Goal: Task Accomplishment & Management: Use online tool/utility

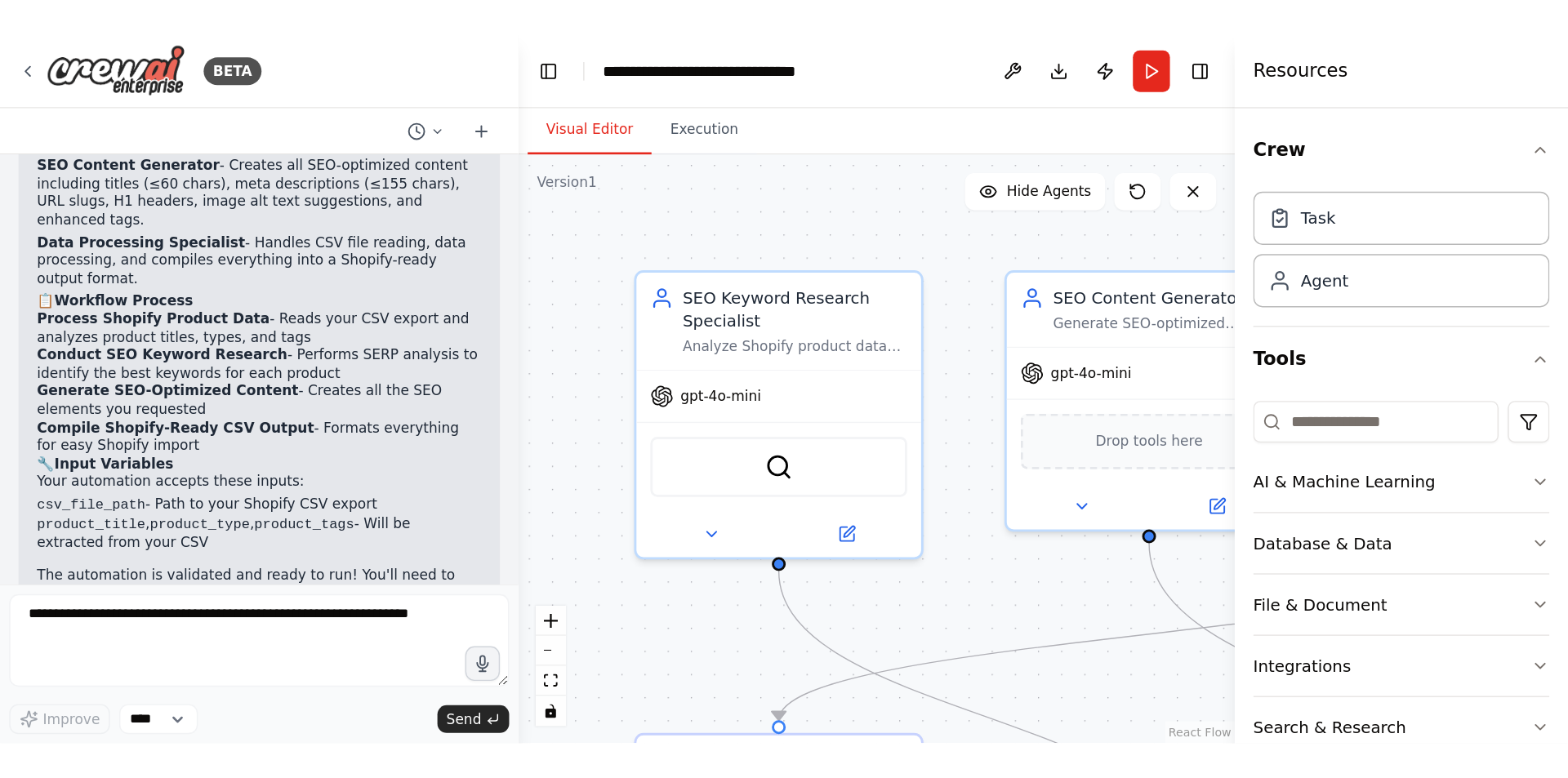
scroll to position [2170, 0]
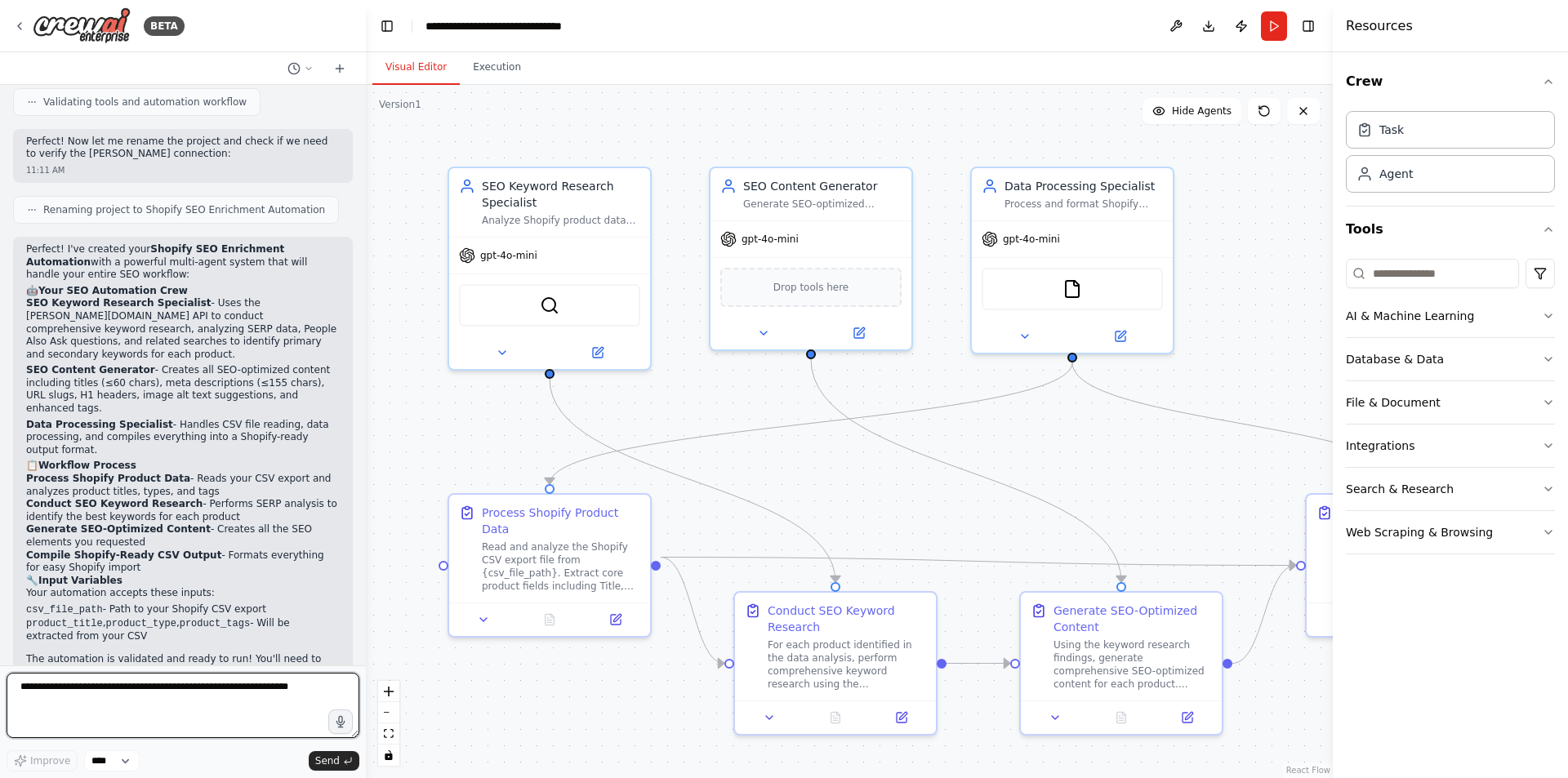
click at [129, 499] on textarea at bounding box center [183, 705] width 352 height 65
paste textarea "**********"
type textarea "**********"
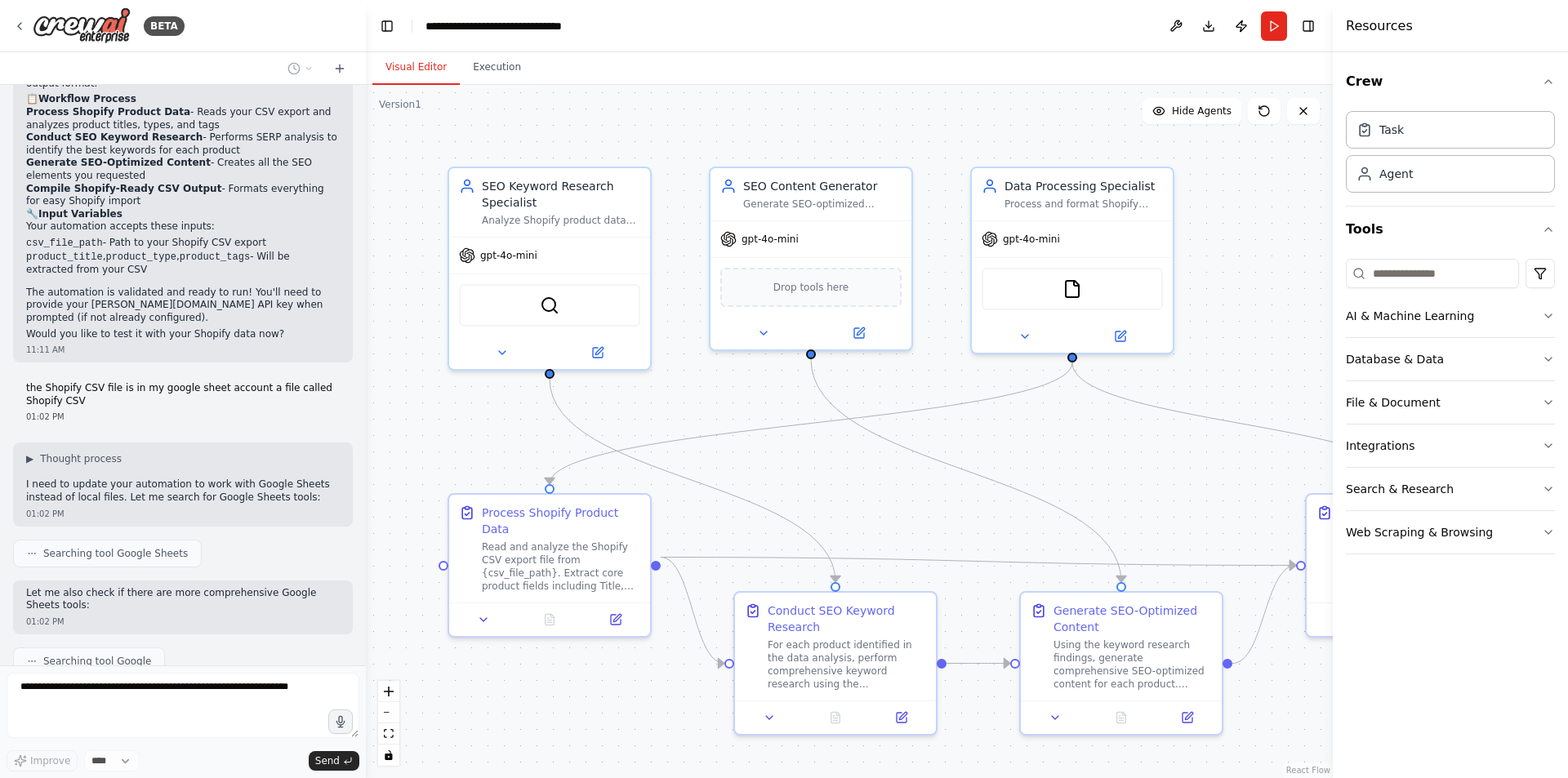
scroll to position [2620, 0]
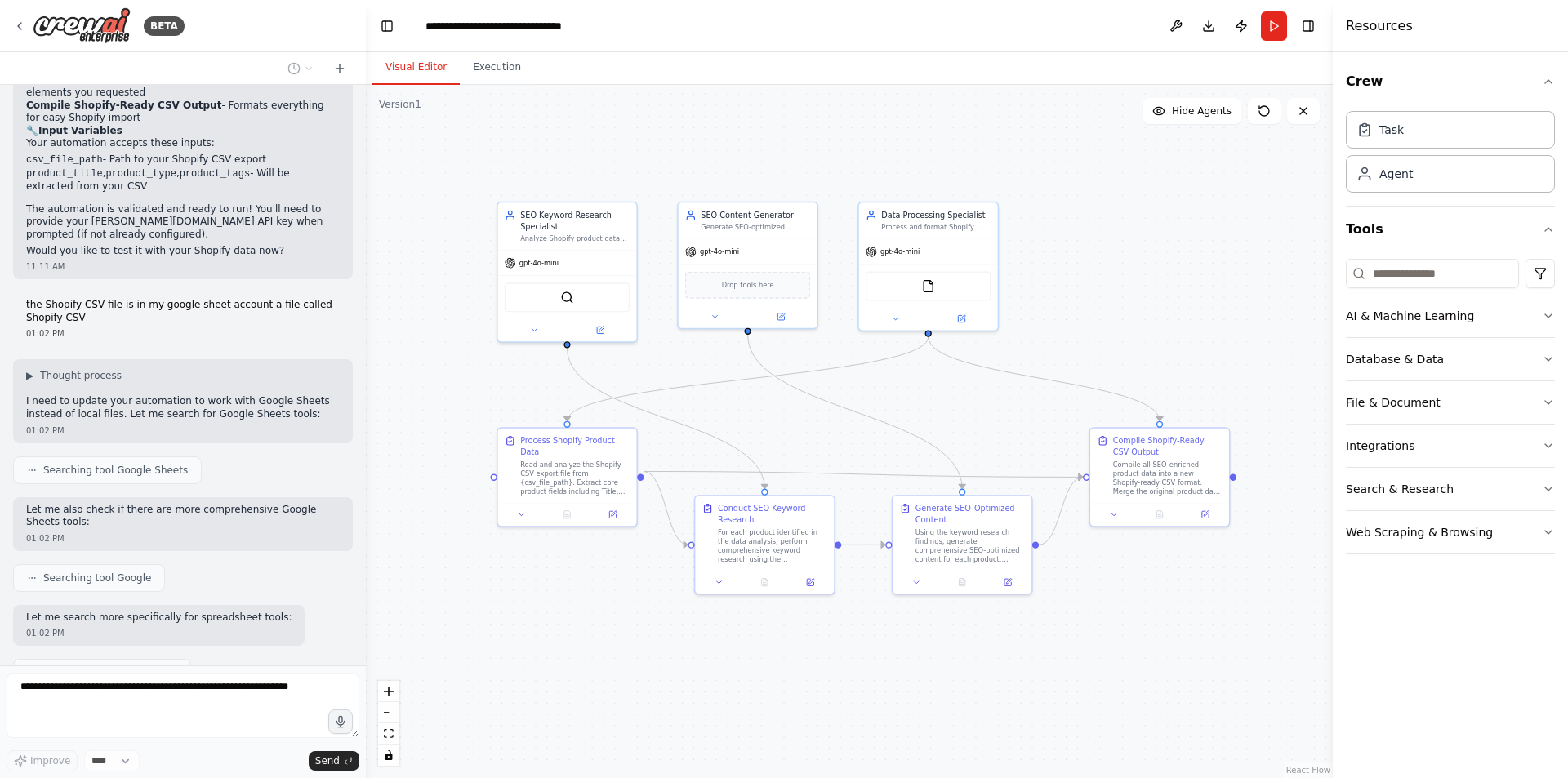
drag, startPoint x: 837, startPoint y: 444, endPoint x: 779, endPoint y: 394, distance: 76.6
click at [779, 394] on div ".deletable-edge-delete-btn { width: 20px; height: 20px; border: 0px solid #ffff…" at bounding box center [848, 431] width 967 height 693
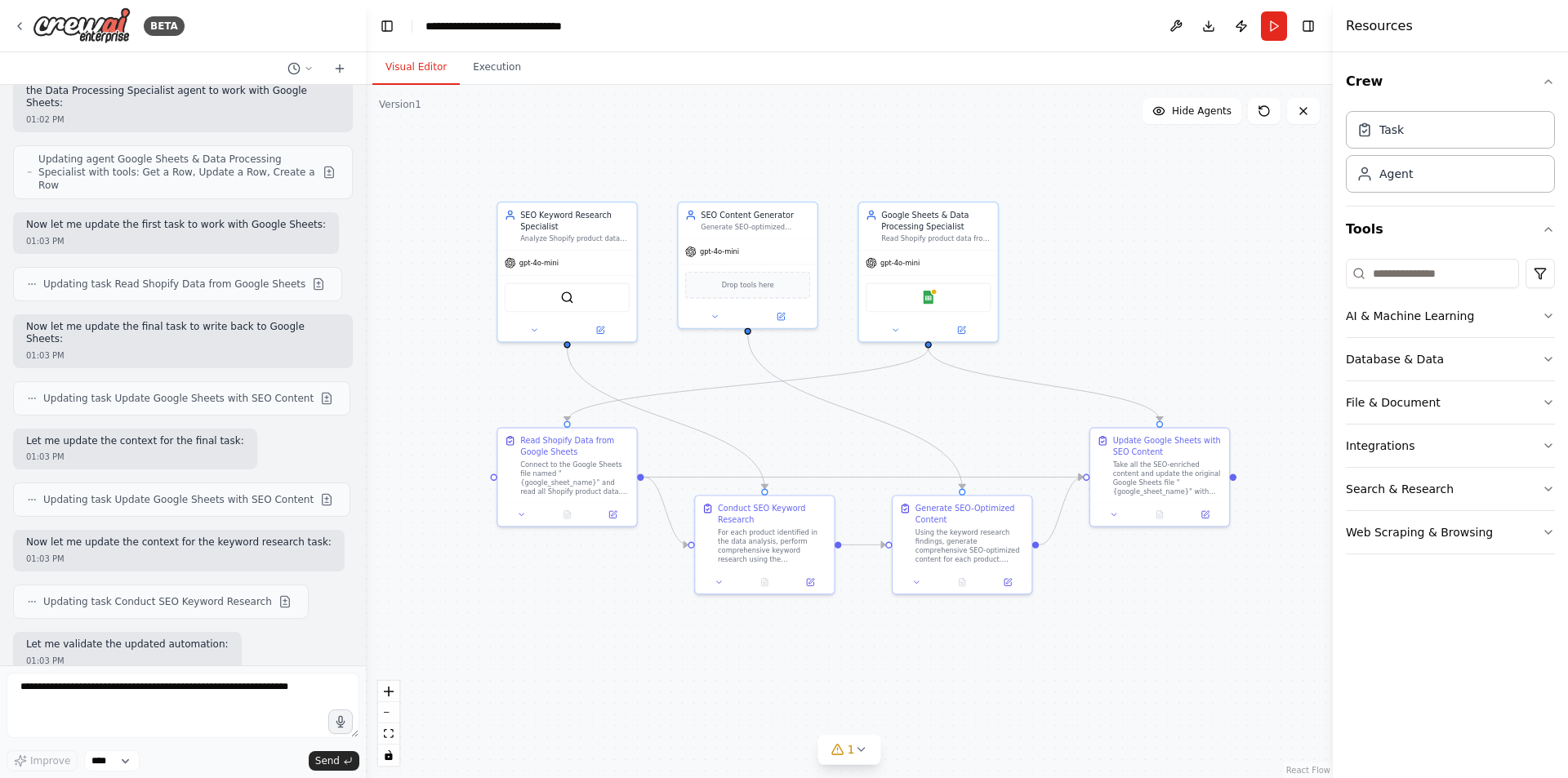
scroll to position [3337, 0]
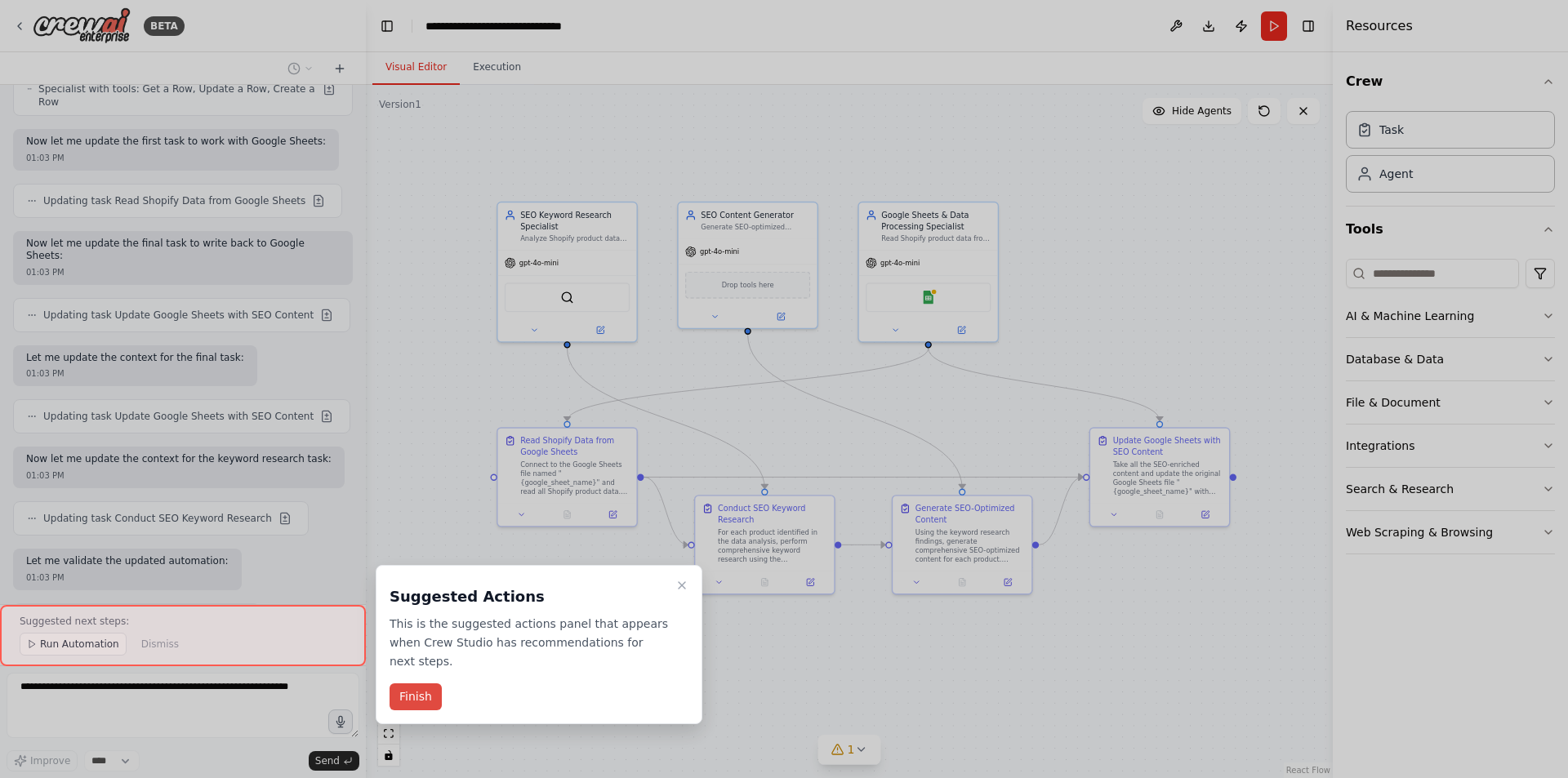
click at [421, 499] on button "Finish" at bounding box center [416, 696] width 52 height 27
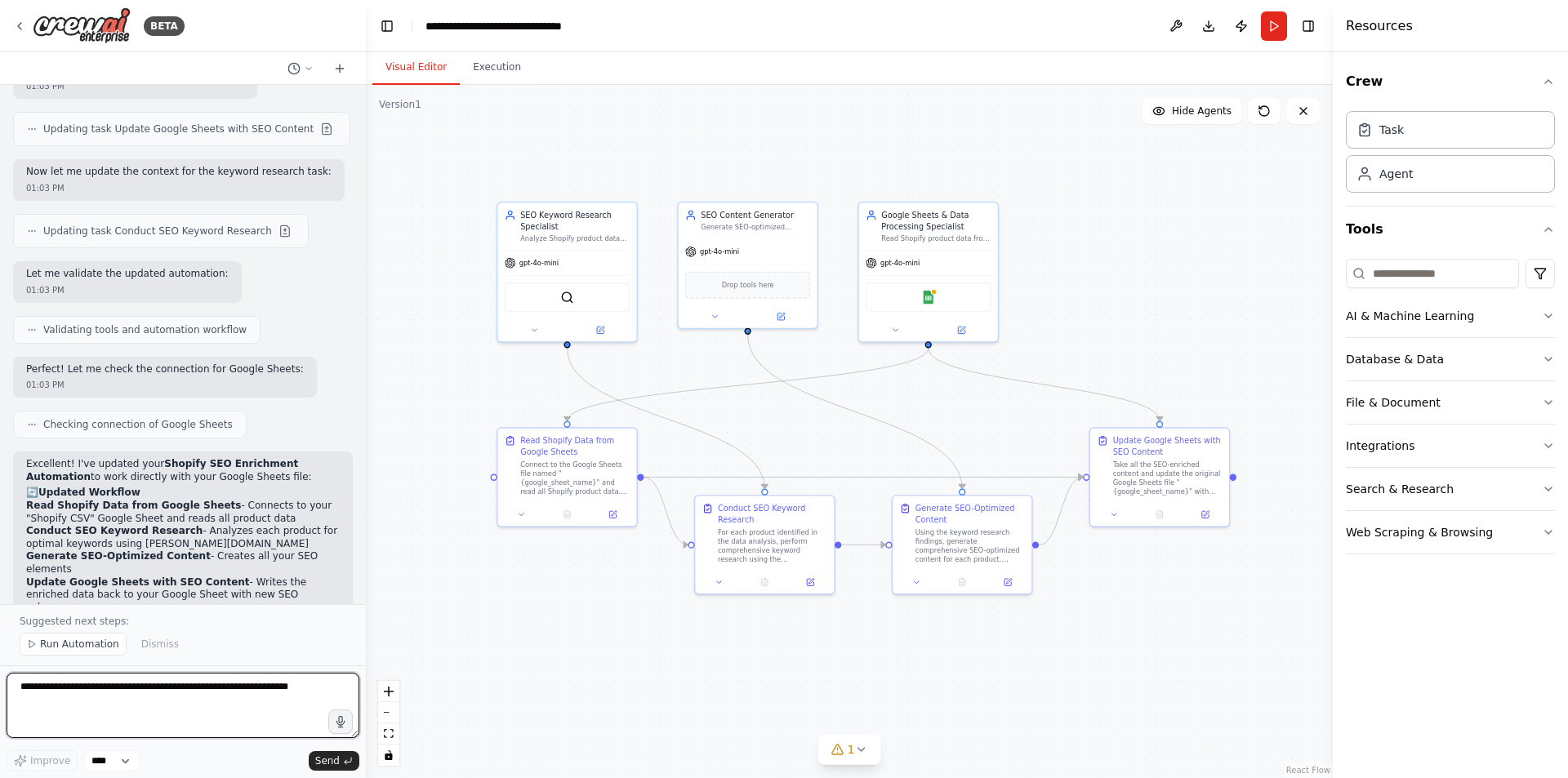
scroll to position [3787, 0]
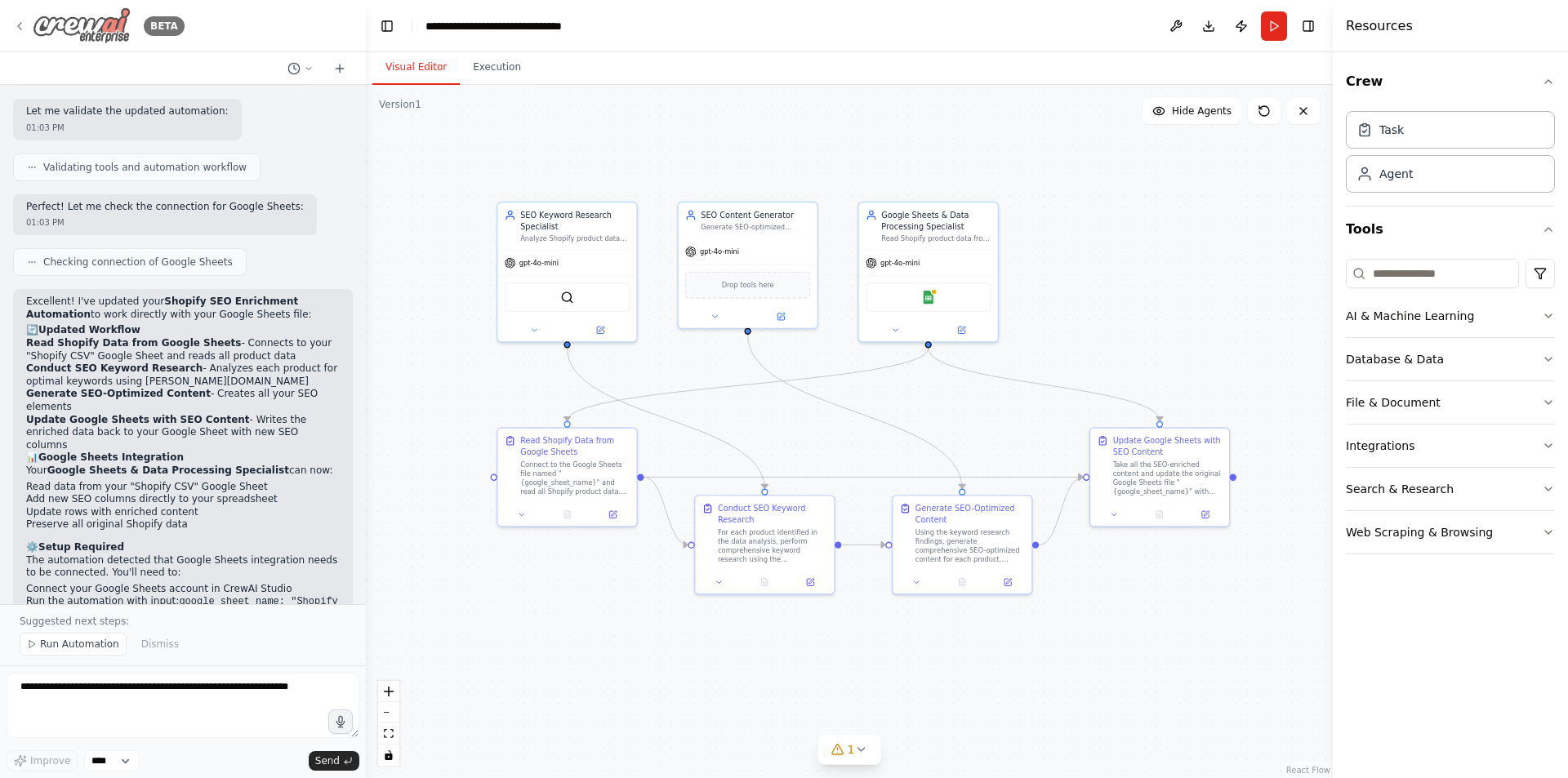
click at [64, 31] on img at bounding box center [81, 25] width 98 height 36
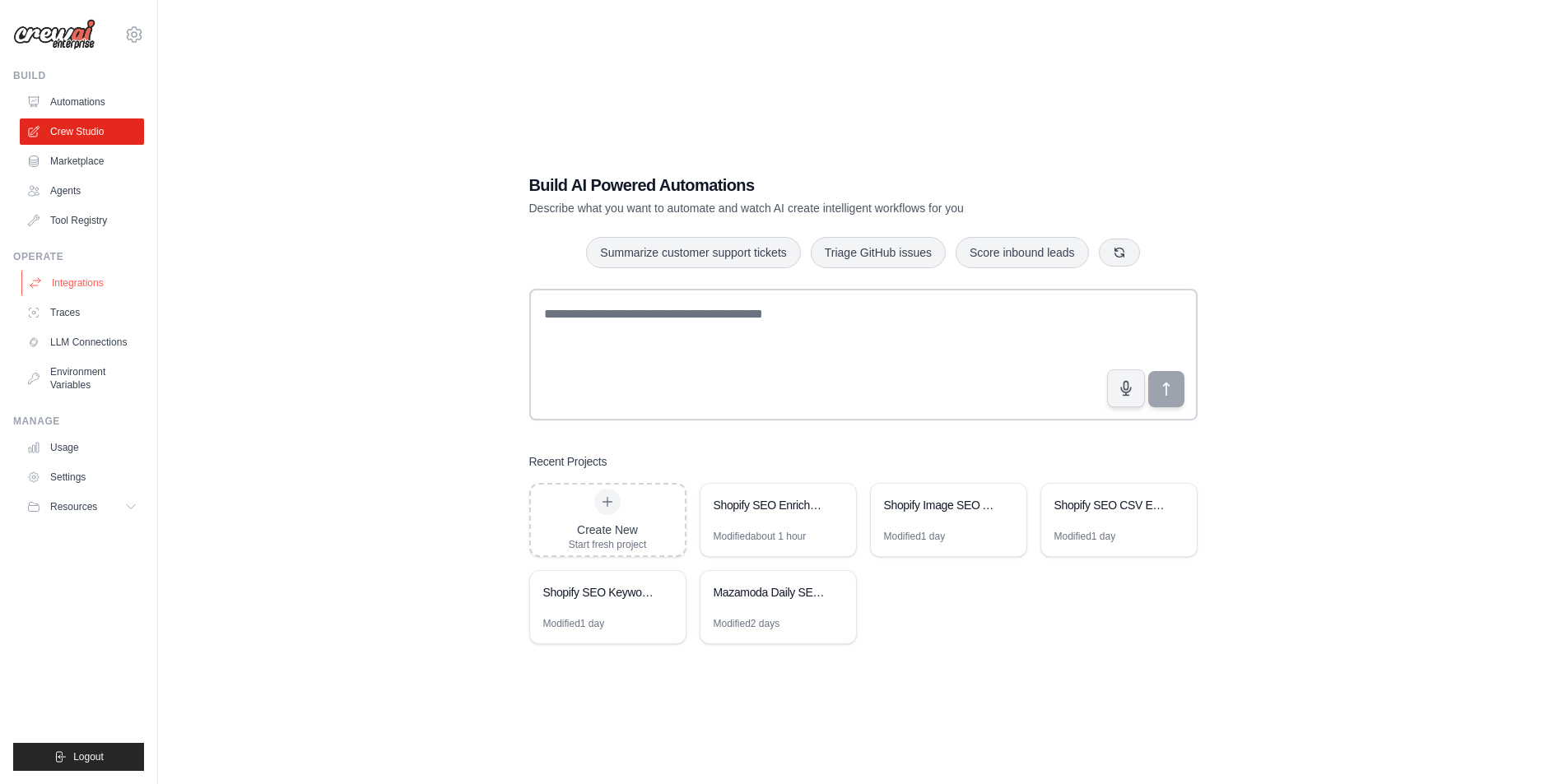
scroll to position [33, 0]
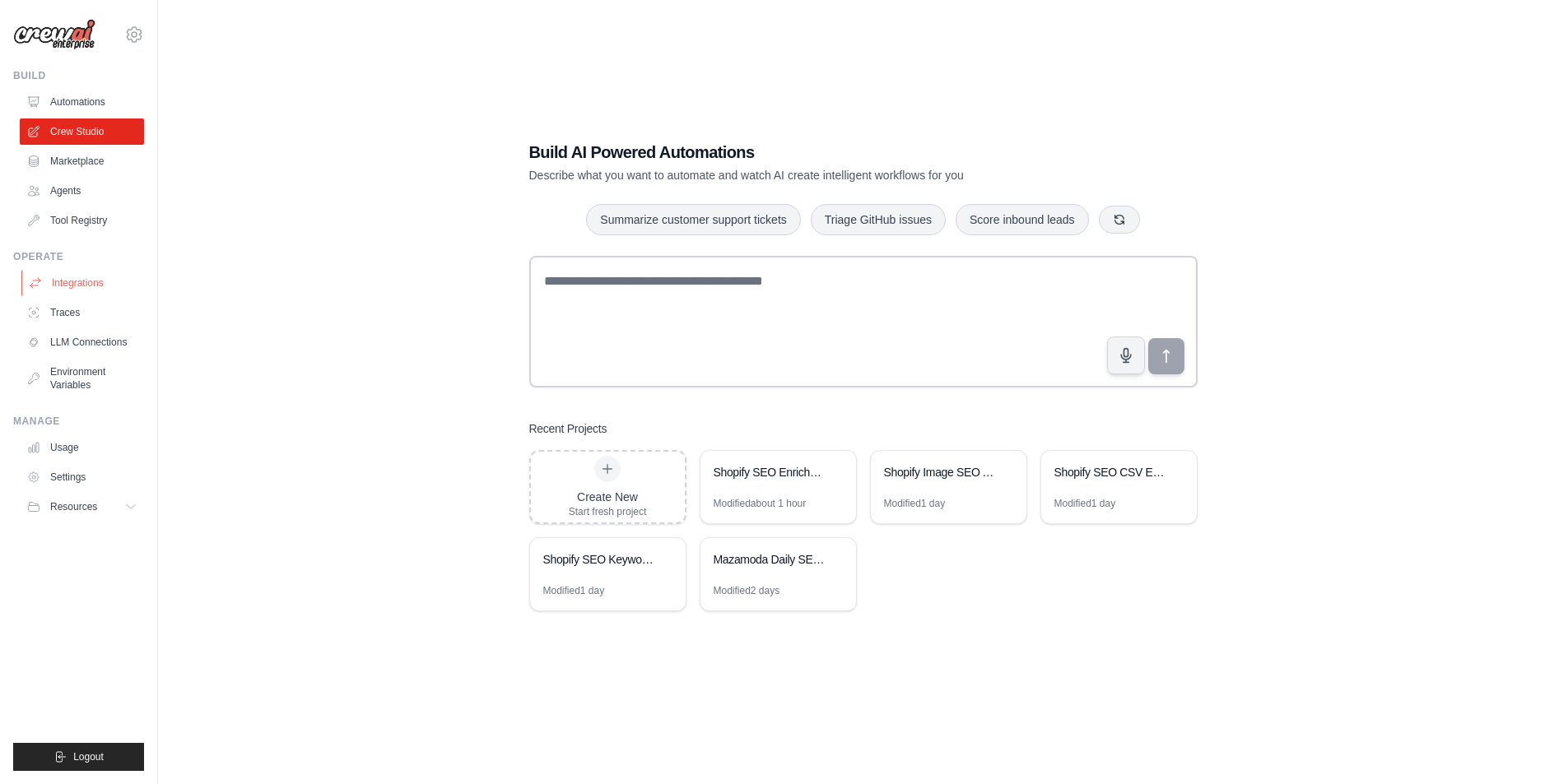
click at [89, 278] on link "Integrations" at bounding box center [84, 283] width 124 height 26
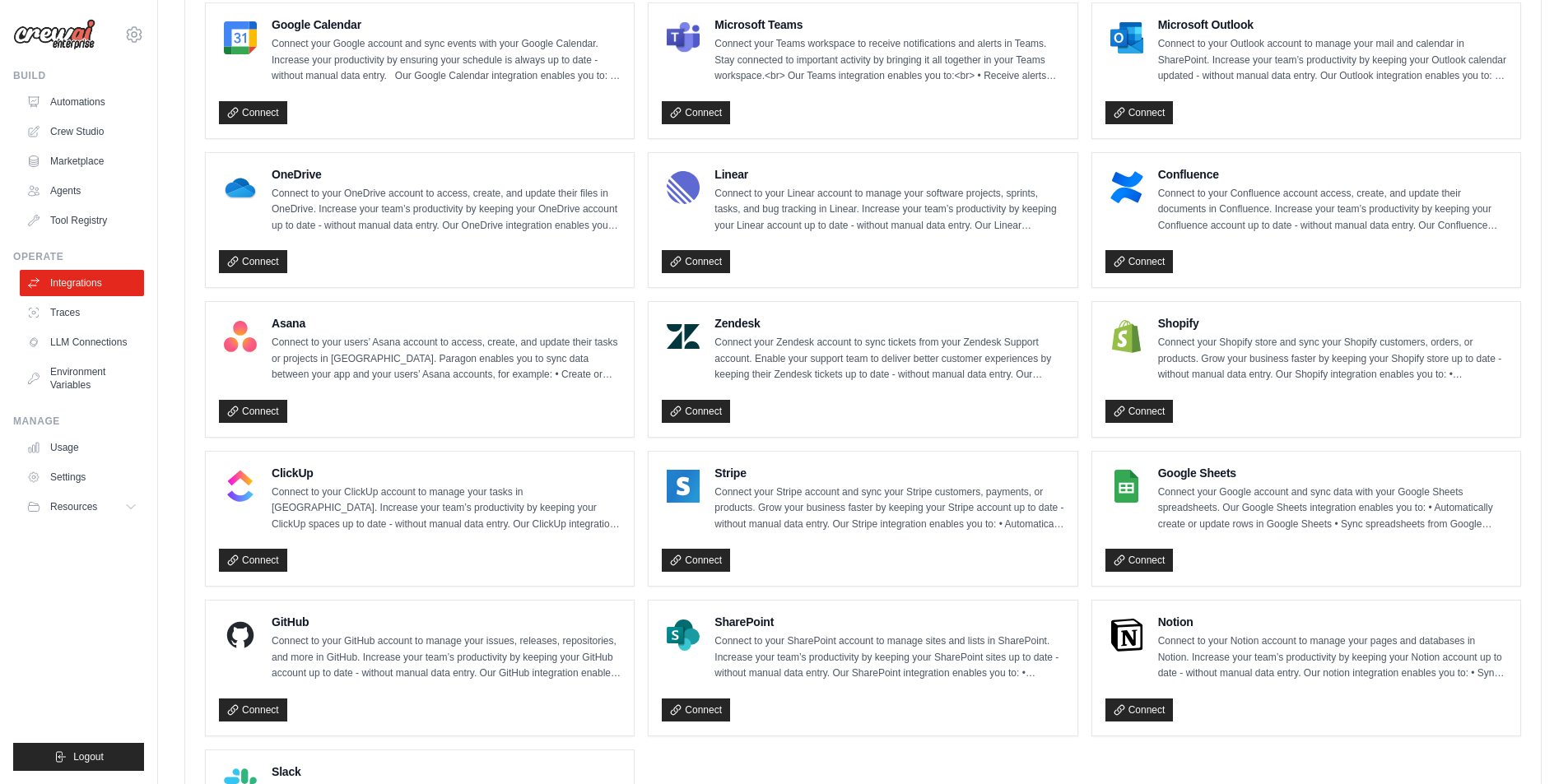
scroll to position [878, 0]
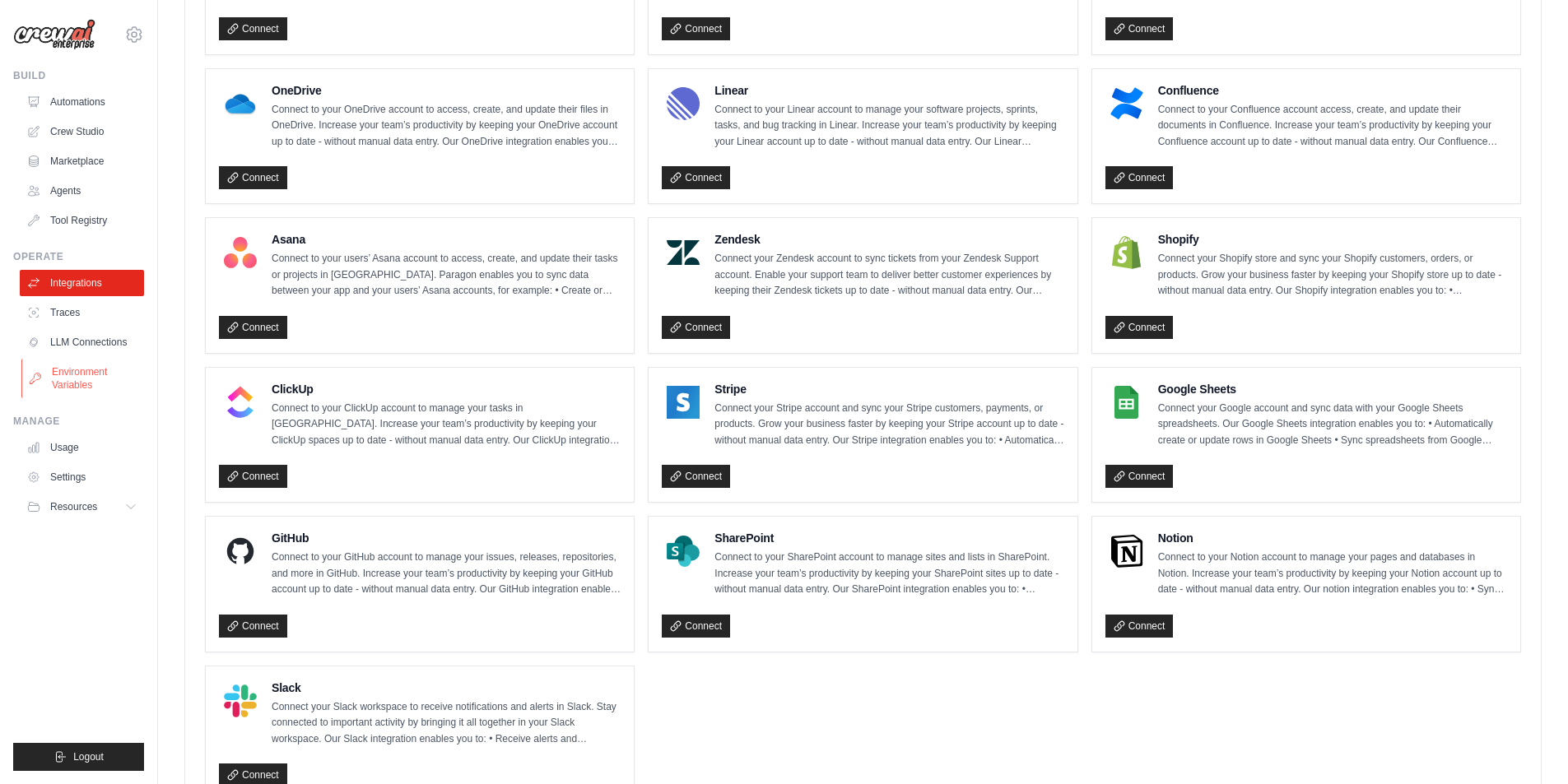
click at [72, 371] on link "Environment Variables" at bounding box center [84, 378] width 124 height 39
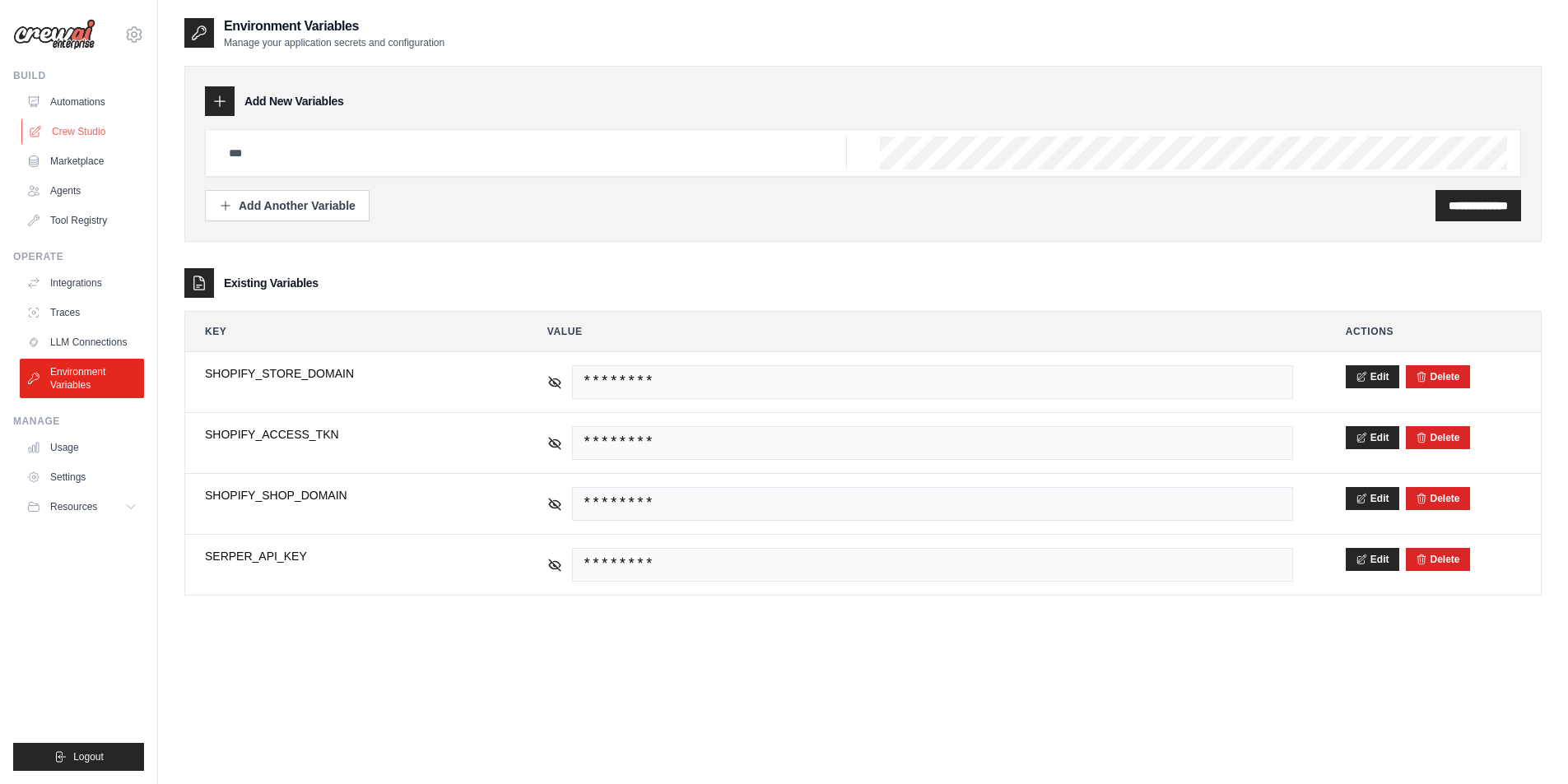
click at [72, 129] on link "Crew Studio" at bounding box center [84, 131] width 124 height 26
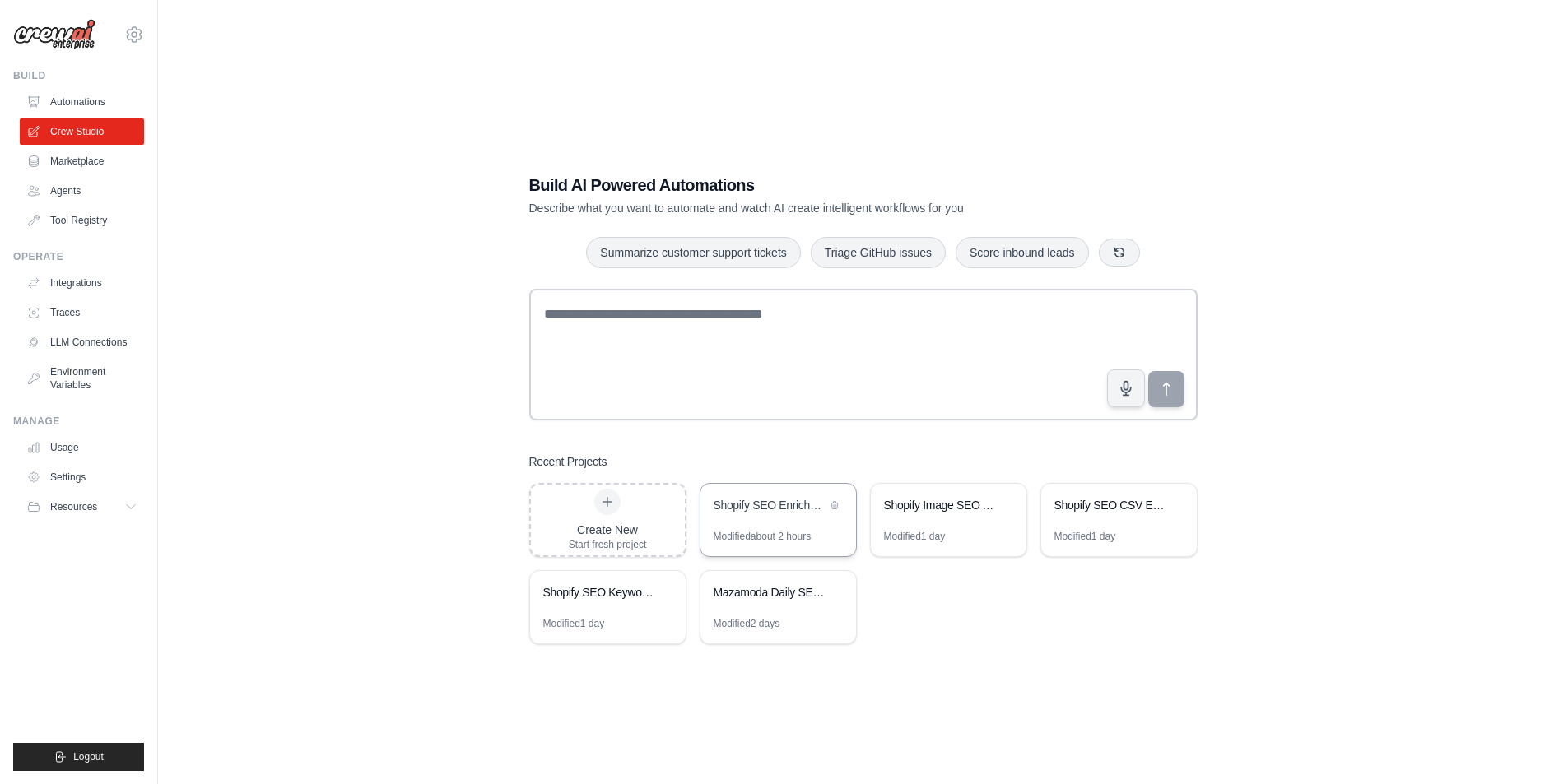
click at [761, 524] on div "Shopify SEO Enrichment Automation" at bounding box center [778, 506] width 156 height 46
click at [67, 282] on link "Integrations" at bounding box center [84, 283] width 124 height 26
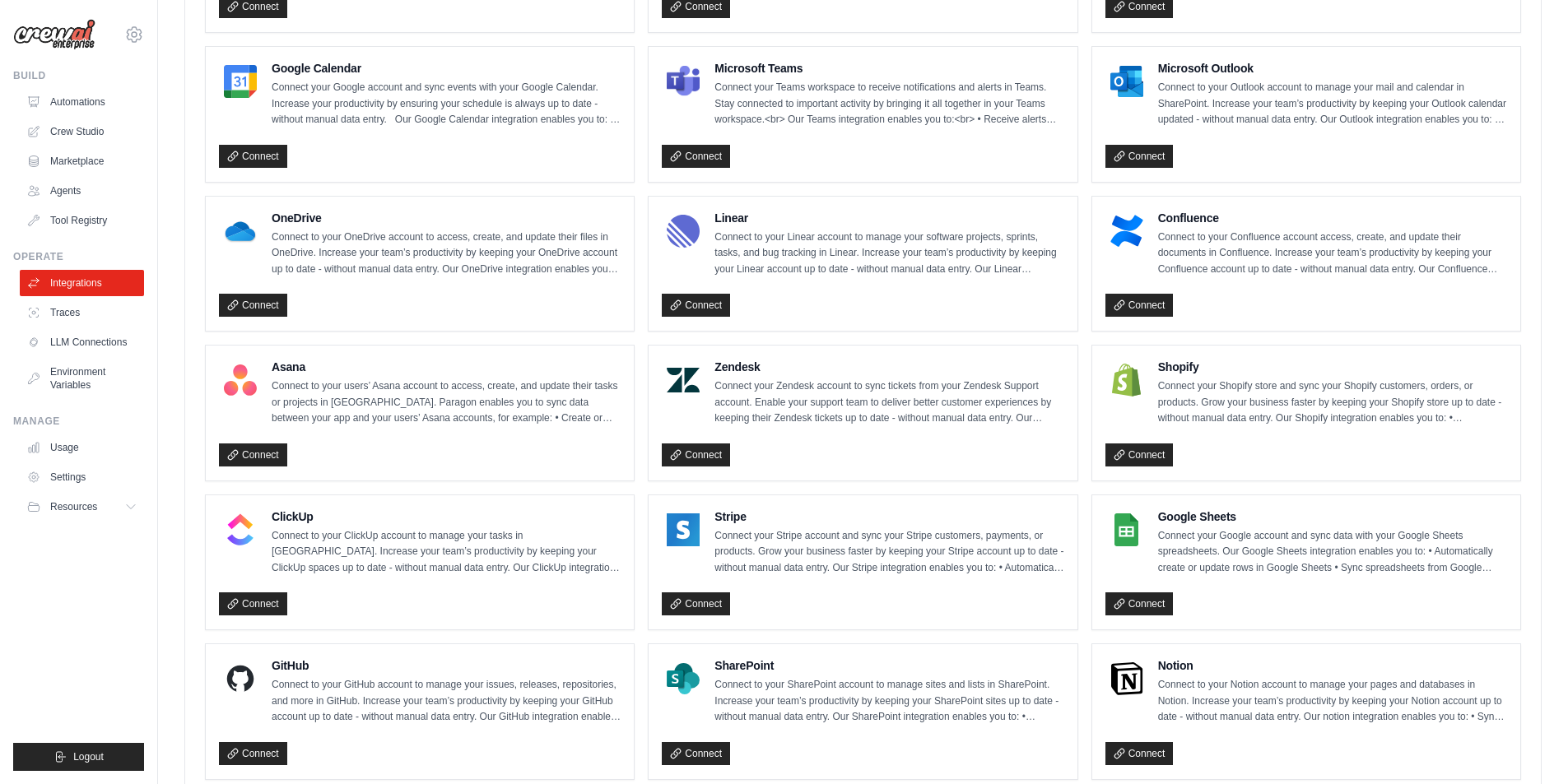
scroll to position [878, 0]
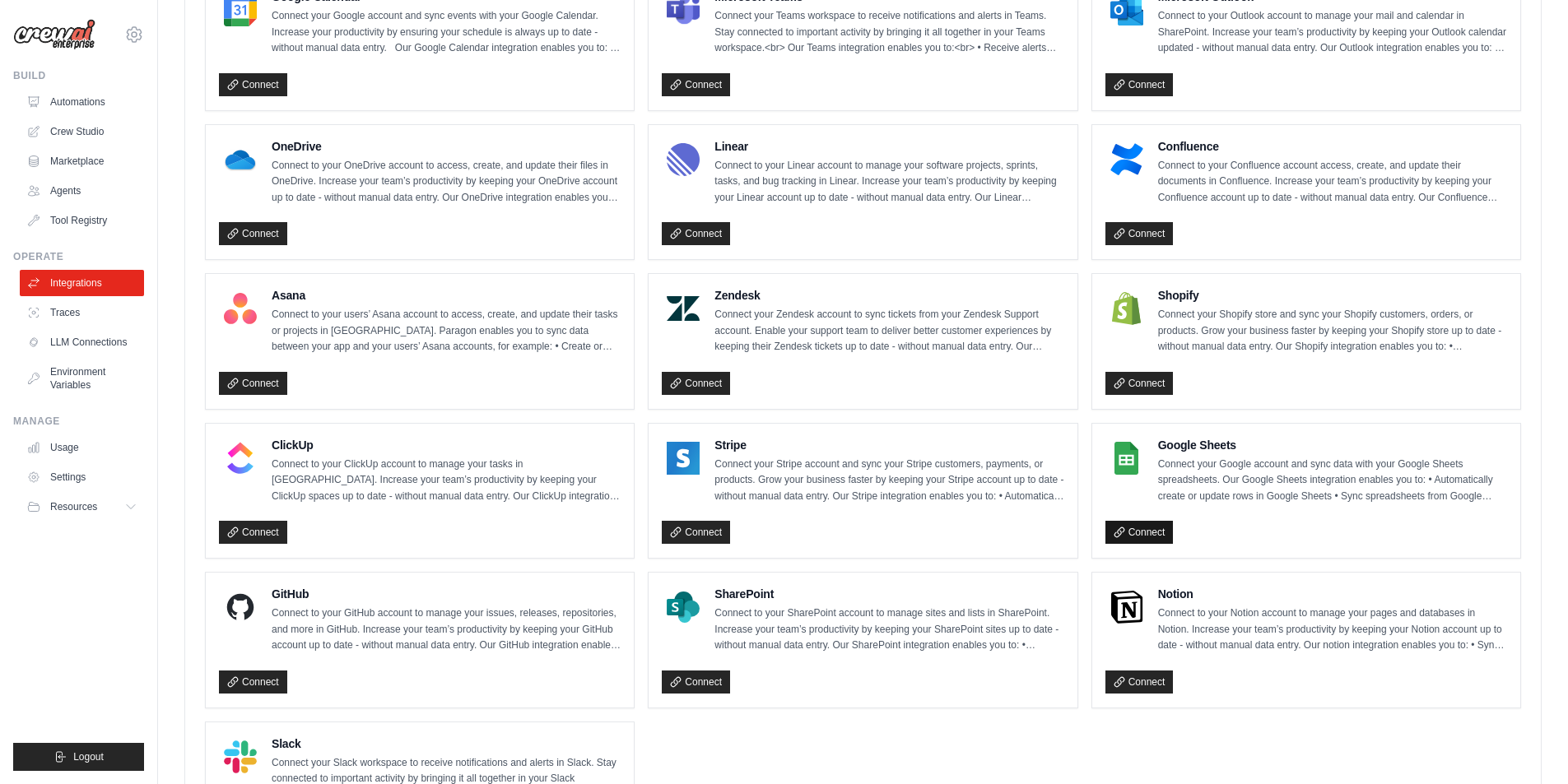
click at [1155, 524] on link "Connect" at bounding box center [1139, 531] width 69 height 23
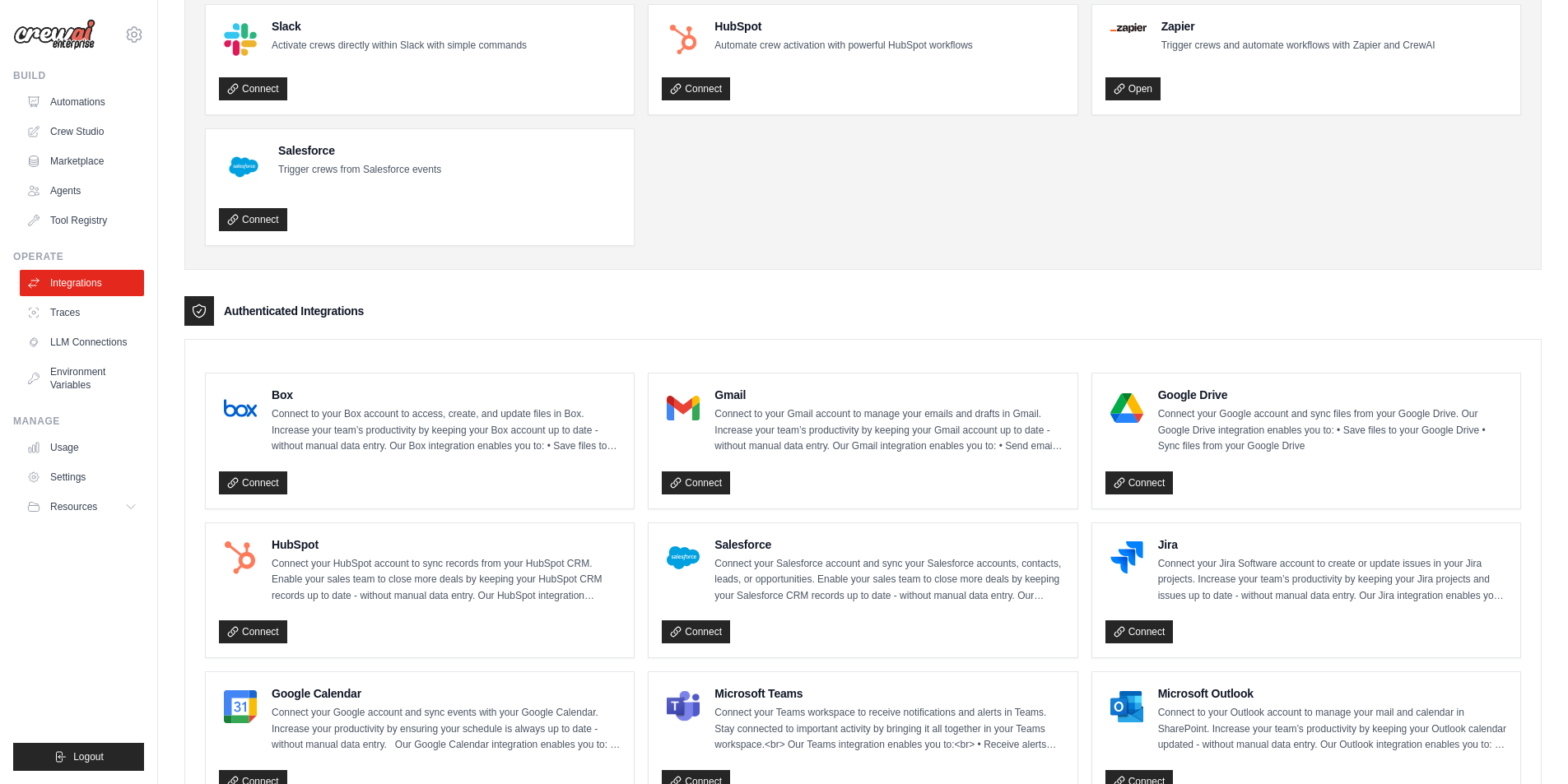
scroll to position [0, 0]
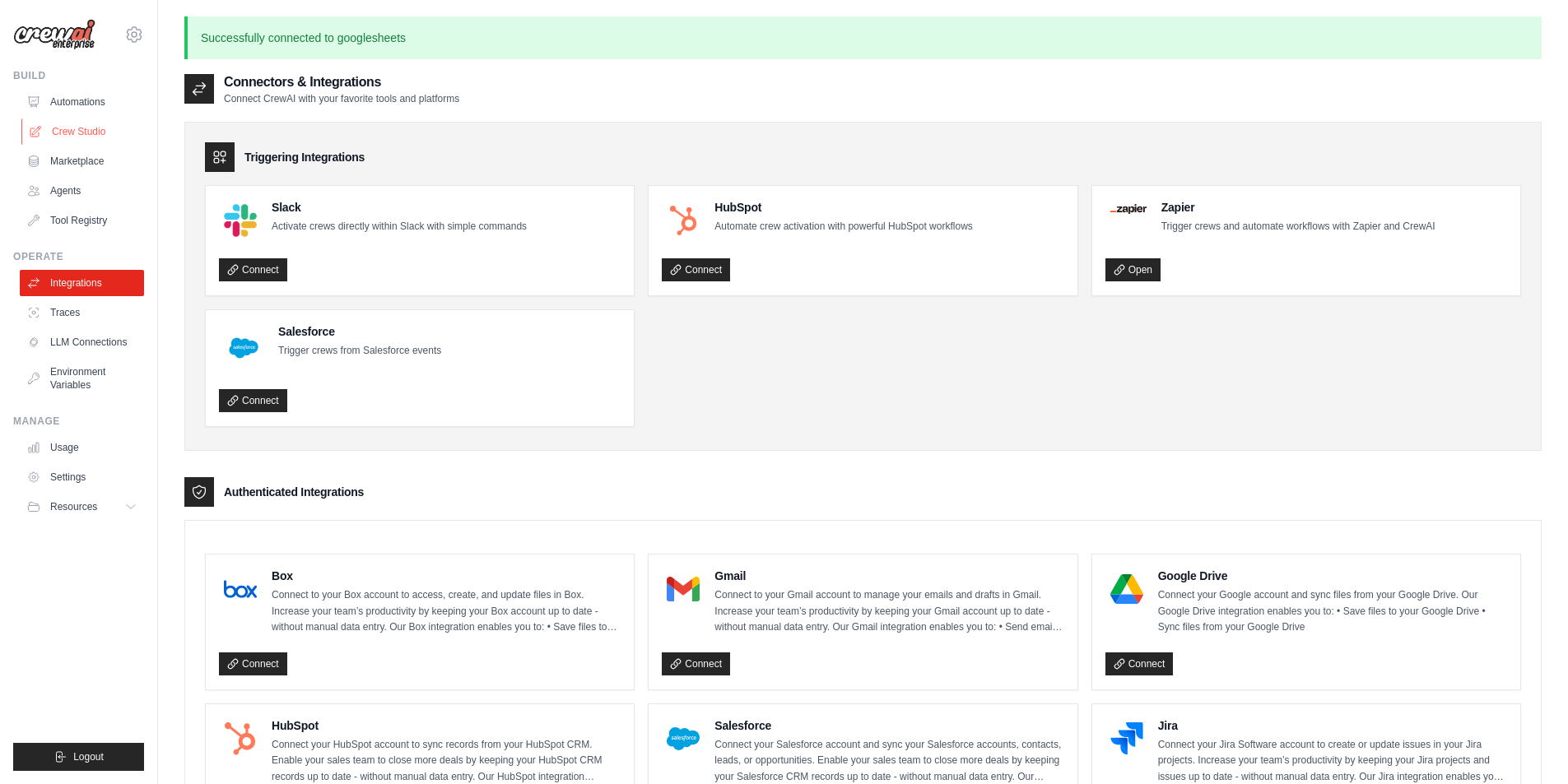
click at [76, 133] on link "Crew Studio" at bounding box center [84, 131] width 124 height 26
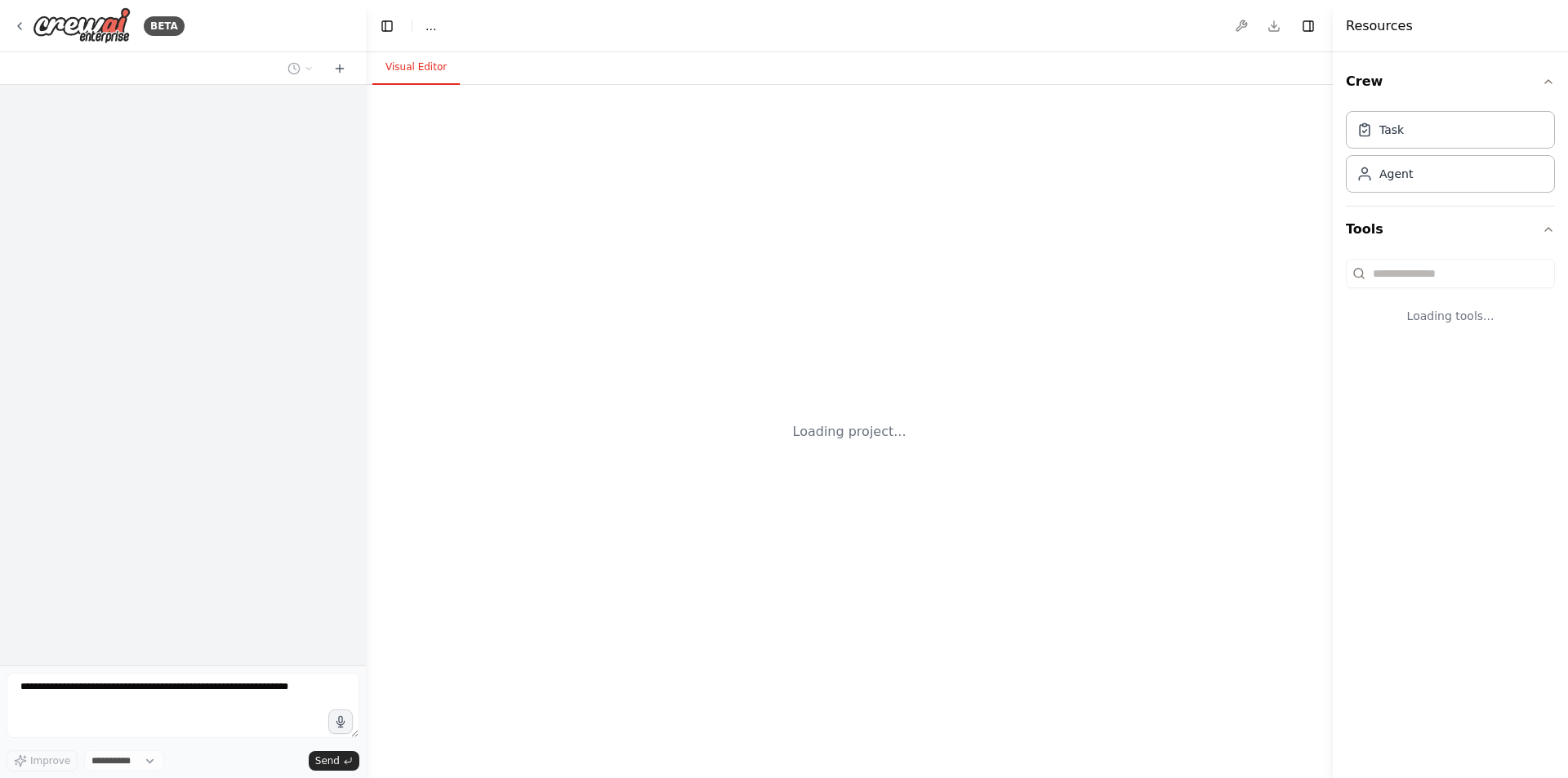
select select "****"
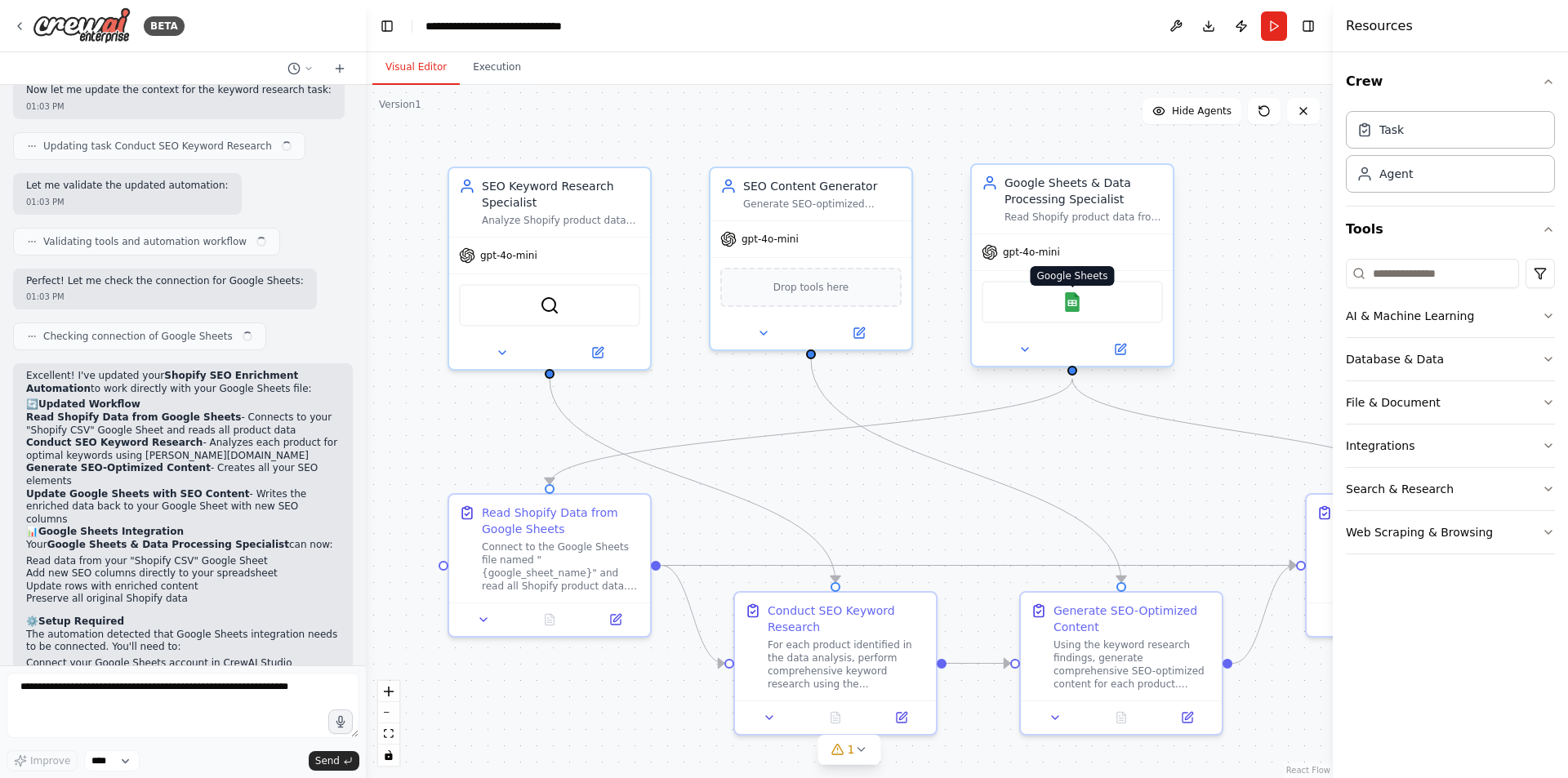
click at [1076, 306] on img at bounding box center [1072, 302] width 20 height 20
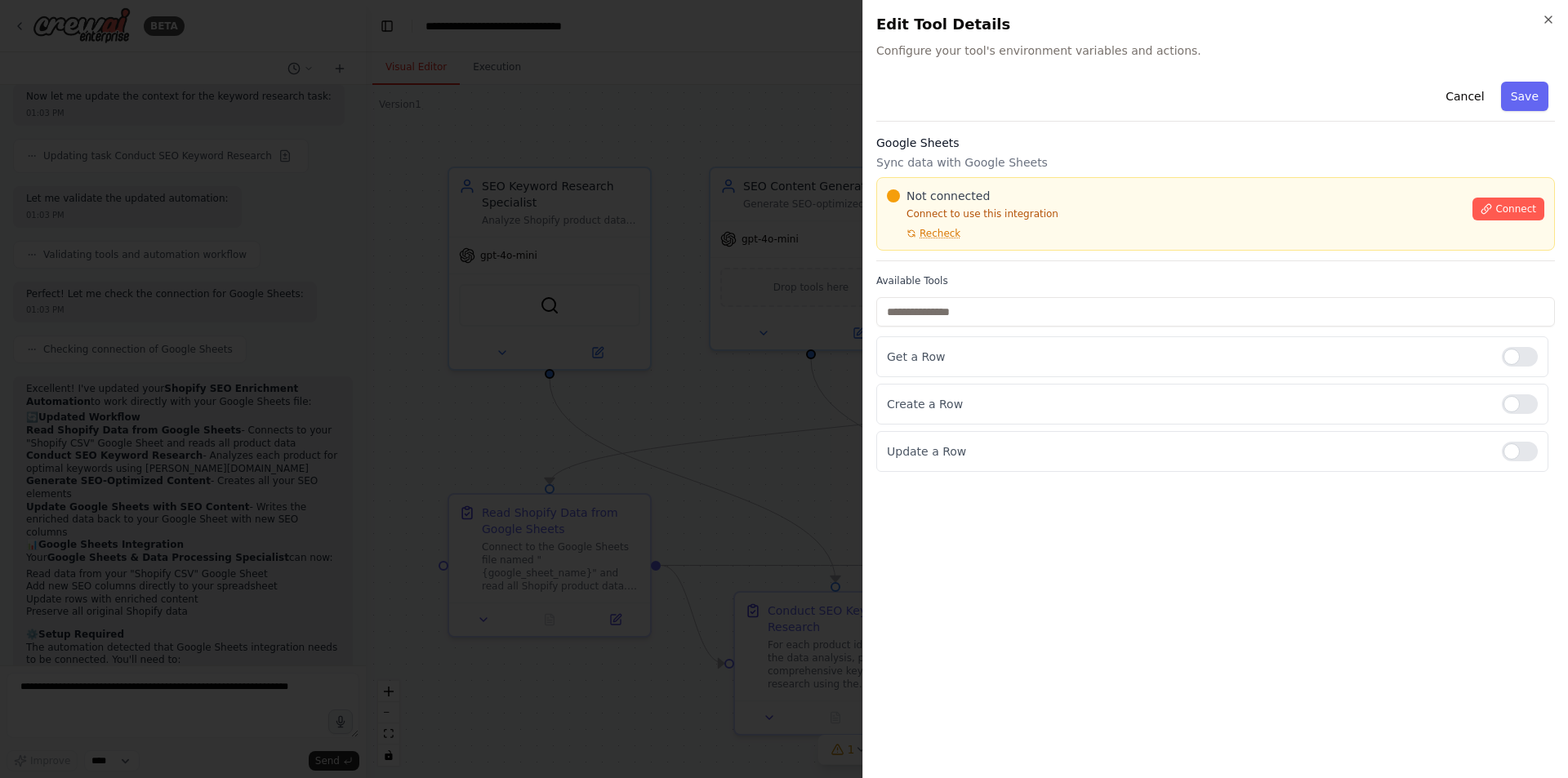
scroll to position [3725, 0]
click at [1512, 211] on span "Connect" at bounding box center [1516, 209] width 41 height 13
click at [976, 254] on div "Google Sheets Sync data with Google Sheets Not connected Connect to use this in…" at bounding box center [1216, 198] width 679 height 127
click at [961, 254] on div "Google Sheets Sync data with Google Sheets Not connected Connect to use this in…" at bounding box center [1216, 198] width 679 height 127
click at [979, 251] on div "Google Sheets Sync data with Google Sheets Not connected Connect to use this in…" at bounding box center [1216, 198] width 679 height 127
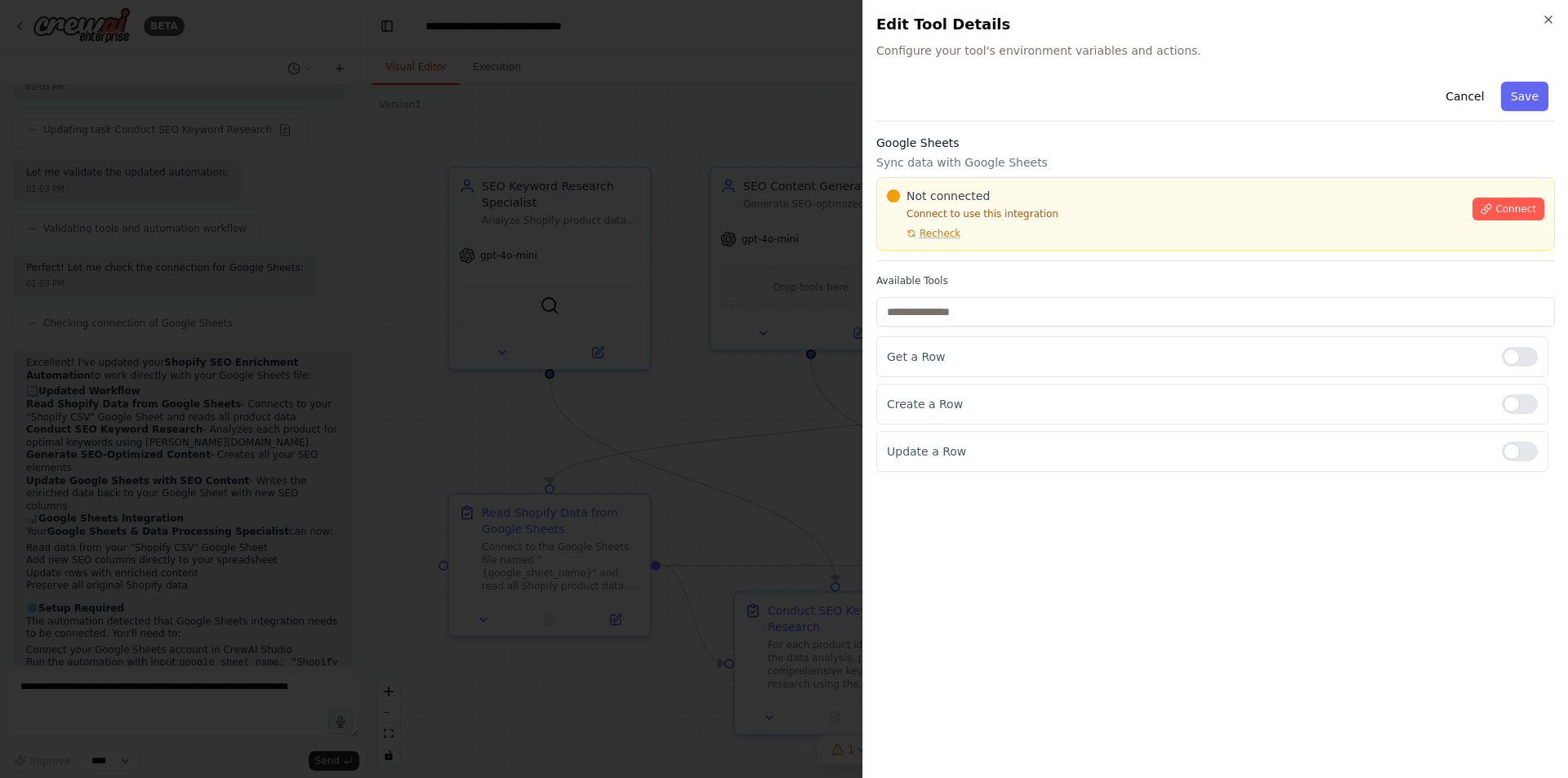
click at [979, 251] on div "Google Sheets Sync data with Google Sheets Not connected Connect to use this in…" at bounding box center [1216, 198] width 679 height 127
click at [674, 326] on div at bounding box center [784, 389] width 1568 height 778
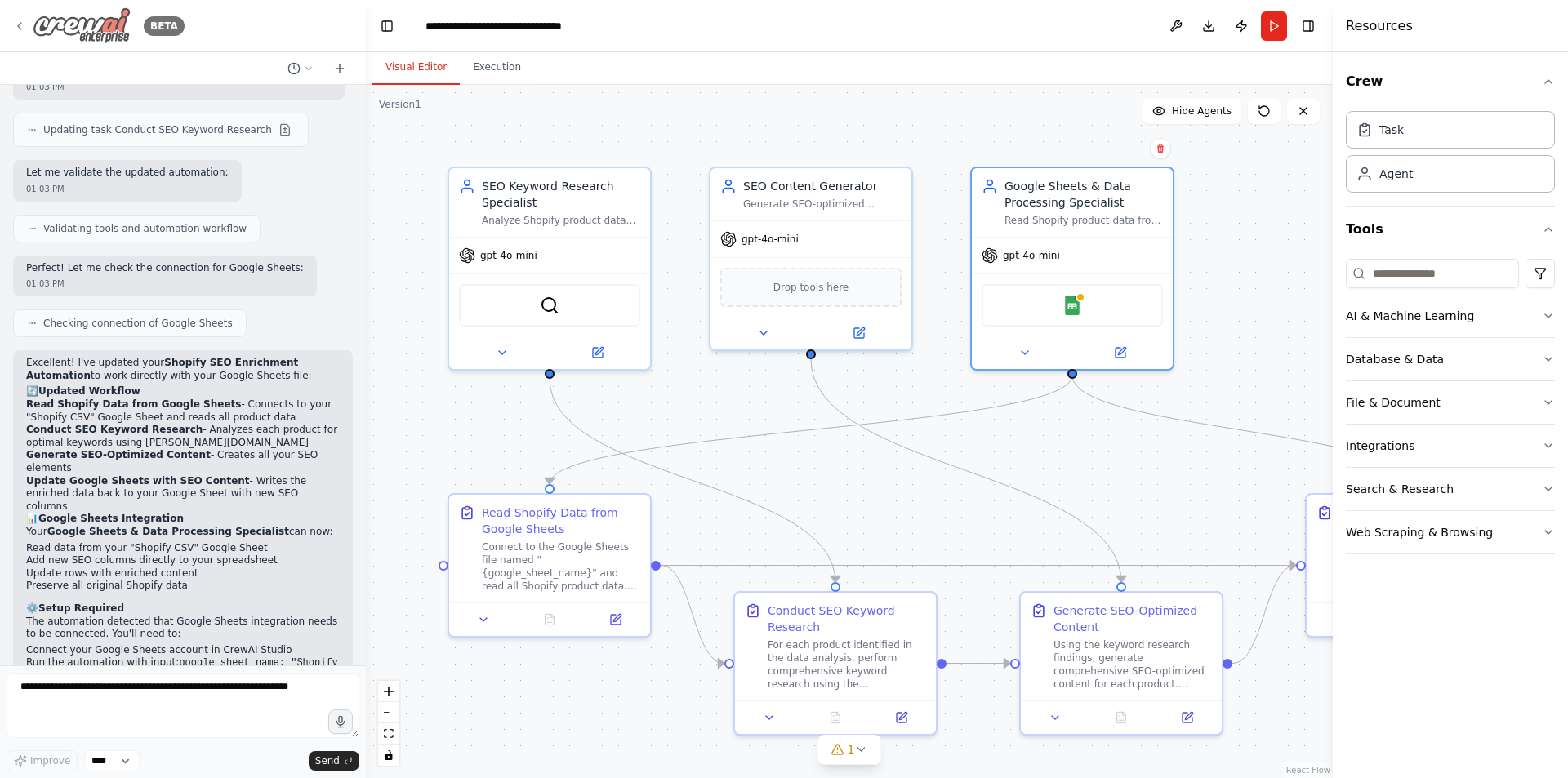
click at [22, 24] on icon at bounding box center [20, 26] width 13 height 13
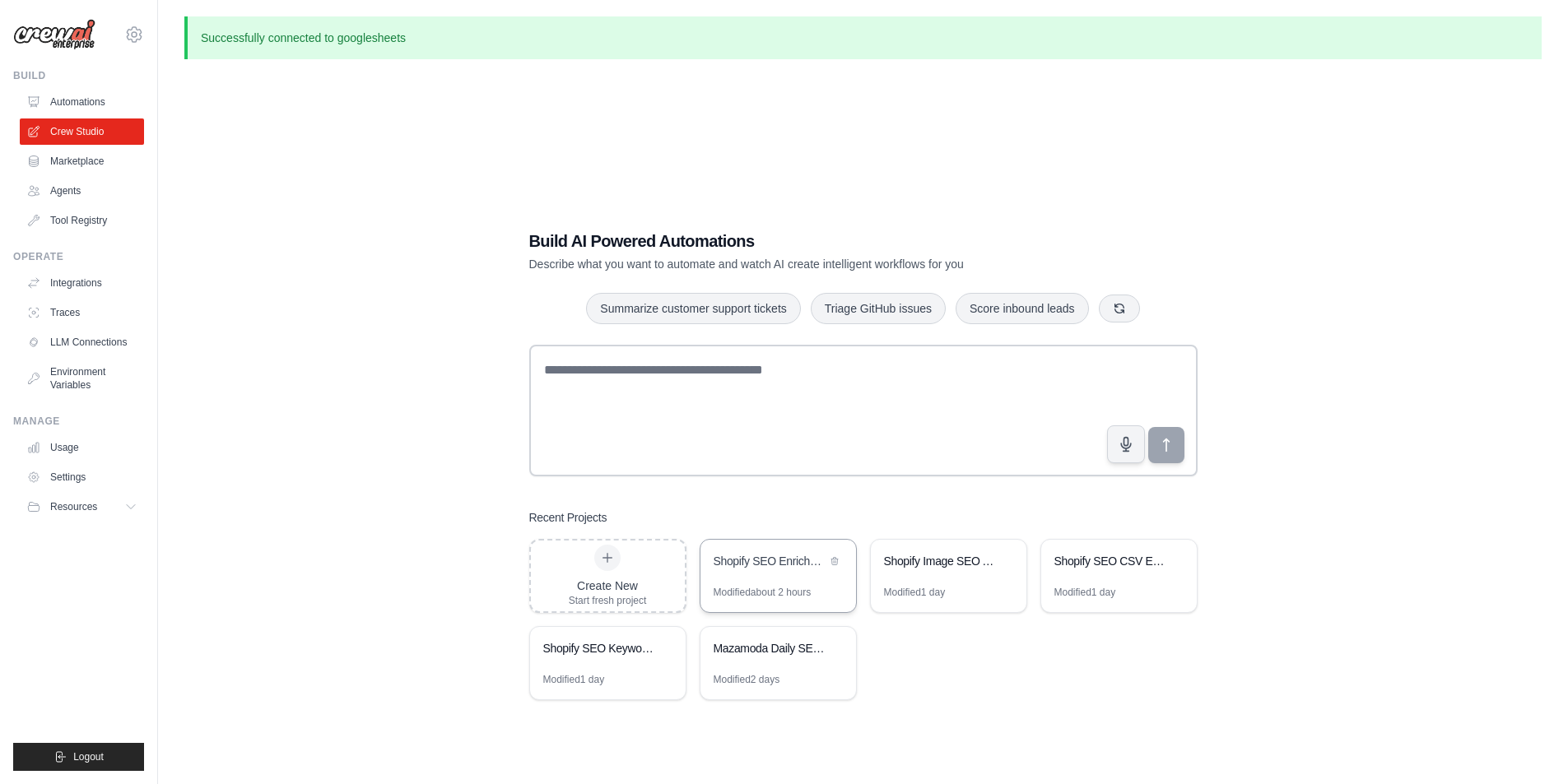
click at [770, 567] on div "Shopify SEO Enrichment Automation" at bounding box center [769, 561] width 113 height 17
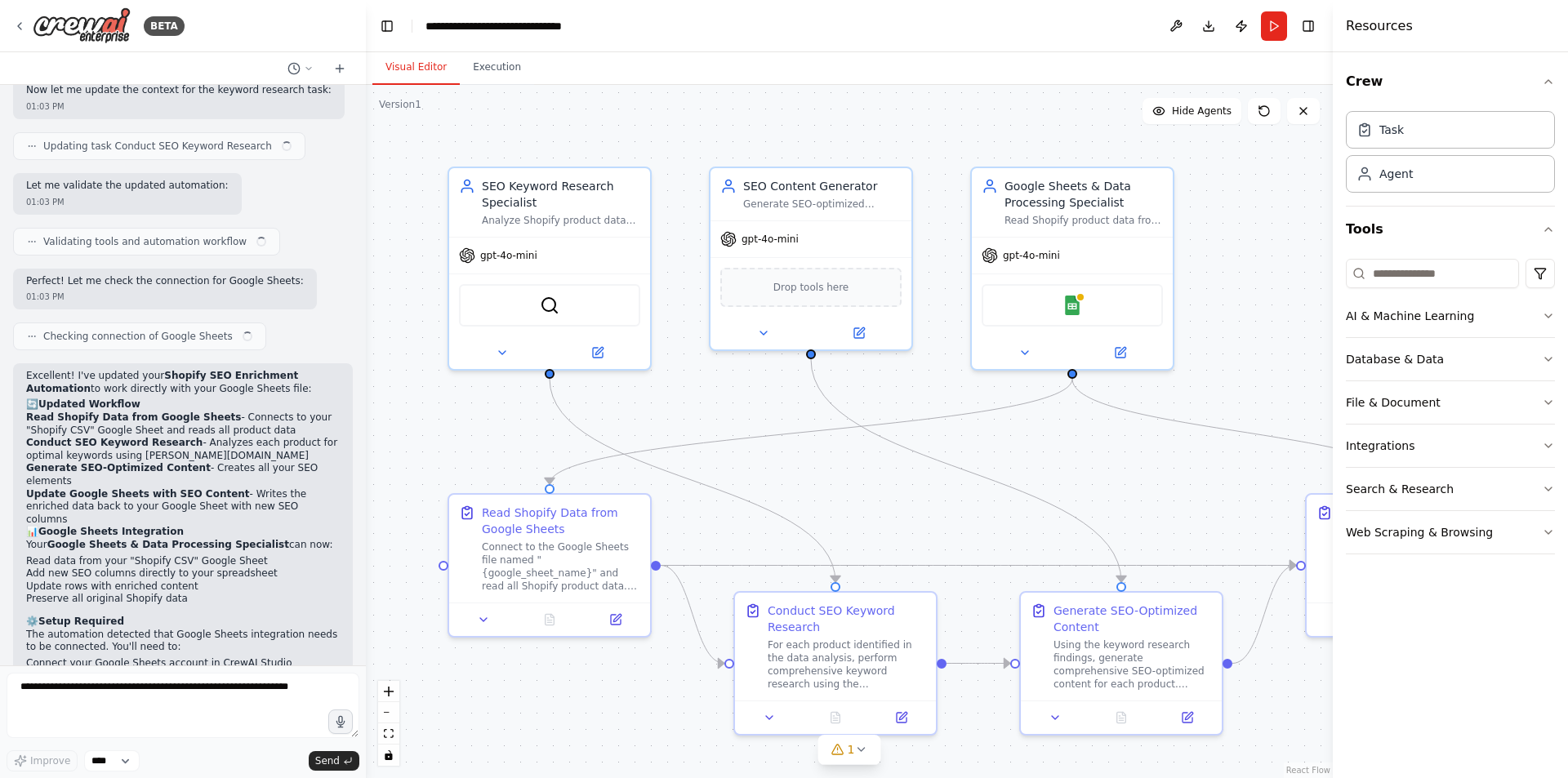
scroll to position [3725, 0]
